Goal: Task Accomplishment & Management: Complete application form

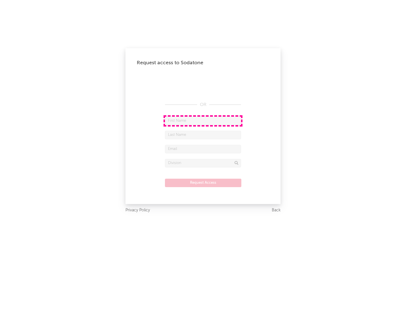
click at [203, 121] on input "text" at bounding box center [203, 121] width 76 height 8
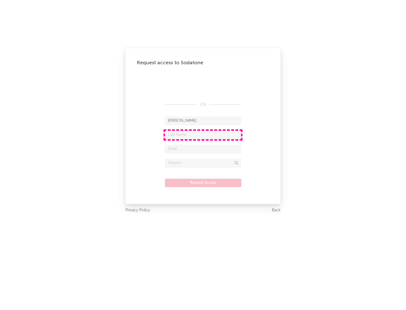
type input "[PERSON_NAME]"
click at [203, 135] on input "text" at bounding box center [203, 135] width 76 height 8
type input "[PERSON_NAME]"
click at [203, 149] on input "text" at bounding box center [203, 149] width 76 height 8
type input "[EMAIL_ADDRESS][DOMAIN_NAME]"
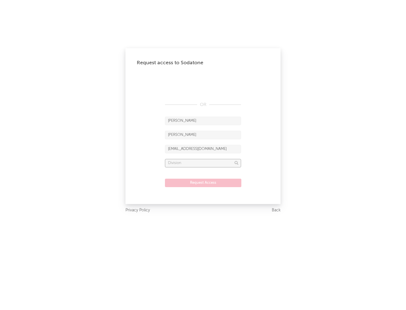
click at [203, 163] on input "text" at bounding box center [203, 163] width 76 height 8
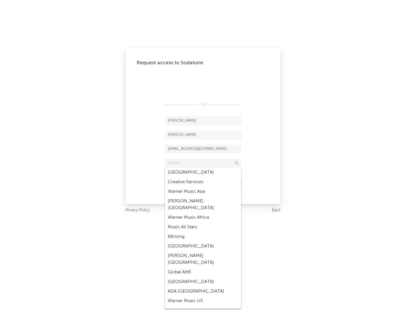
click at [203, 223] on div "Music All Stars" at bounding box center [203, 228] width 76 height 10
type input "Music All Stars"
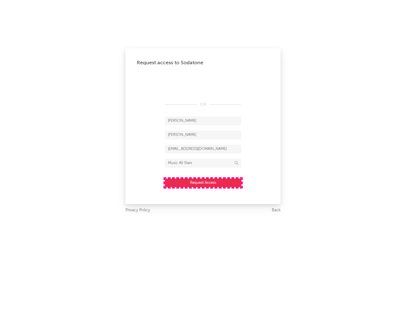
click at [203, 183] on button "Request Access" at bounding box center [203, 183] width 76 height 8
